Goal: Information Seeking & Learning: Compare options

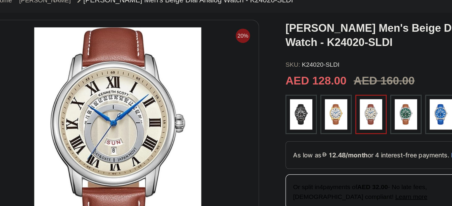
scroll to position [10, 0]
